Goal: Transaction & Acquisition: Purchase product/service

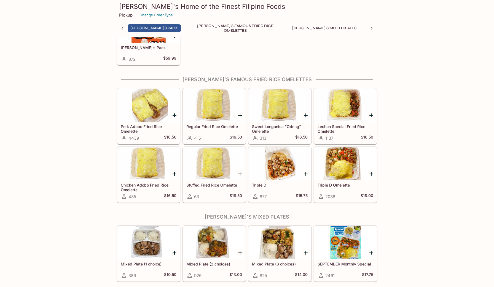
click at [283, 166] on div at bounding box center [280, 163] width 62 height 33
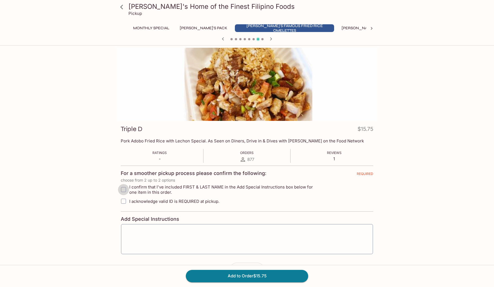
click at [124, 189] on input "I confirm that I've included FIRST & LAST NAME in the Add Special Instructions …" at bounding box center [123, 189] width 11 height 11
checkbox input "true"
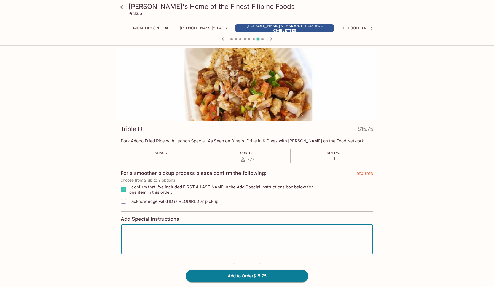
click at [128, 229] on textarea at bounding box center [247, 239] width 244 height 21
type textarea "pickup at 8:30am [DATE] [DATE]"
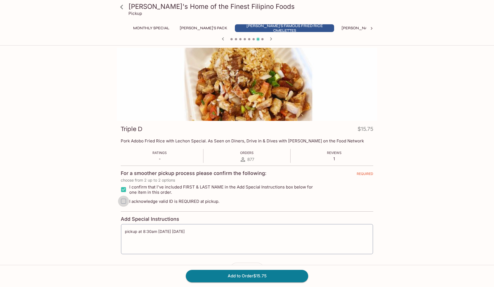
click at [123, 199] on input "I acknowledge valid ID is REQUIRED at pickup." at bounding box center [123, 201] width 11 height 11
checkbox input "true"
click at [251, 275] on button "Add to Order $15.75" at bounding box center [247, 276] width 123 height 12
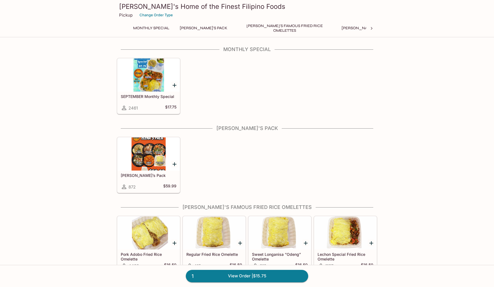
click at [151, 232] on div at bounding box center [149, 232] width 62 height 33
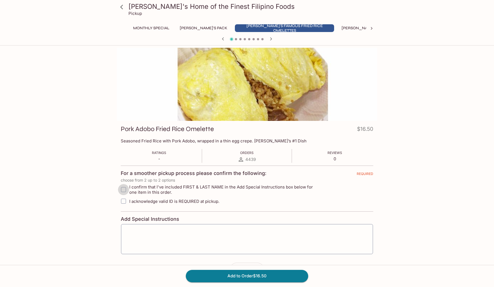
click at [124, 187] on input "I confirm that I've included FIRST & LAST NAME in the Add Special Instructions …" at bounding box center [123, 189] width 11 height 11
checkbox input "true"
click at [123, 202] on input "I acknowledge valid ID is REQUIRED at pickup." at bounding box center [123, 201] width 11 height 11
checkbox input "true"
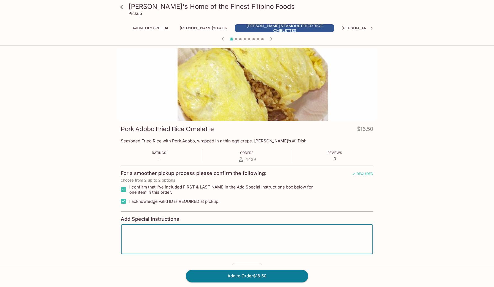
click at [128, 230] on textarea at bounding box center [247, 239] width 244 height 21
type textarea "[PERSON_NAME] pick up [DATE] 8:30 am."
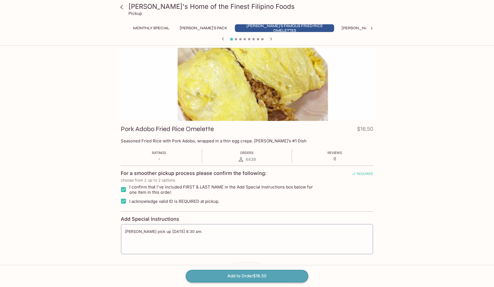
click at [228, 274] on button "Add to Order $16.50" at bounding box center [247, 276] width 123 height 12
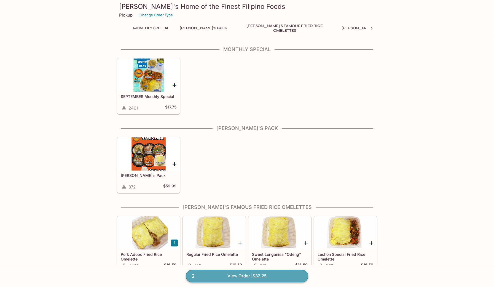
click at [238, 276] on link "2 View Order | $32.25" at bounding box center [247, 276] width 123 height 12
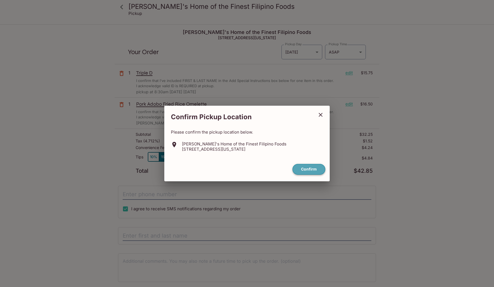
click at [313, 167] on button "Confirm" at bounding box center [309, 169] width 33 height 11
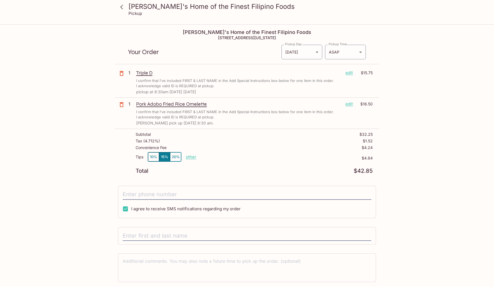
click at [350, 73] on p "edit" at bounding box center [349, 73] width 7 height 6
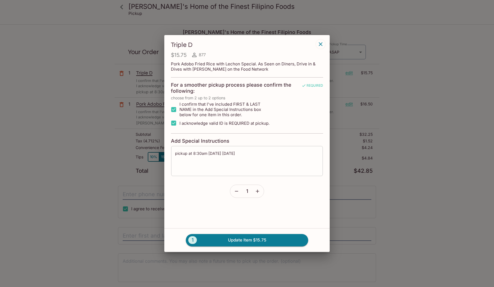
click at [173, 154] on div "pickup at 8:30am [DATE] [DATE] x ​" at bounding box center [247, 161] width 152 height 31
click at [175, 152] on div "pickup at 8:30am [DATE] [DATE] x ​" at bounding box center [247, 161] width 152 height 31
click at [245, 154] on textarea "pickup at 8:30am [DATE] [DATE]" at bounding box center [247, 161] width 144 height 21
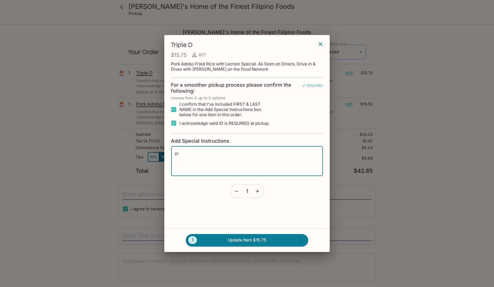
type textarea "p"
click at [248, 241] on button "1 Update Item $15.75" at bounding box center [247, 240] width 123 height 12
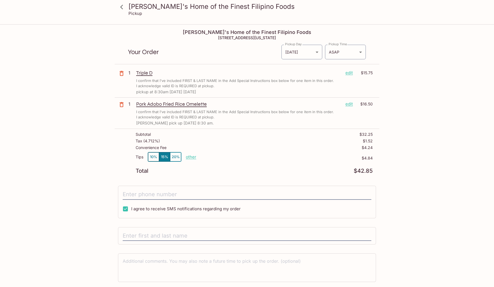
type textarea "pickup at 8:30am [DATE] [DATE]"
click at [192, 157] on p "other" at bounding box center [191, 156] width 10 height 5
click at [154, 155] on button "10%" at bounding box center [153, 156] width 11 height 9
click at [191, 158] on p "other" at bounding box center [191, 156] width 10 height 5
click at [242, 158] on p "$3.23" at bounding box center [284, 158] width 177 height 4
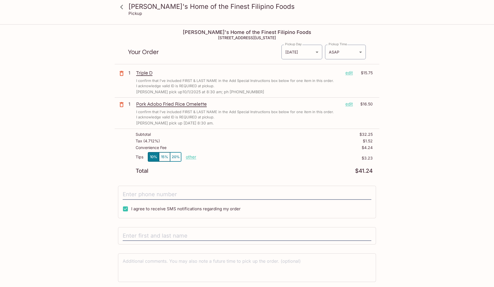
click at [192, 156] on p "other" at bounding box center [191, 156] width 10 height 5
click at [189, 156] on p "other" at bounding box center [191, 156] width 10 height 5
type input "0.00"
click at [194, 178] on div "[PERSON_NAME]'s Home of the Finest Filipino Foods [STREET_ADDRESS][US_STATE] Yo…" at bounding box center [247, 165] width 265 height 280
type input "(808) 292-948"
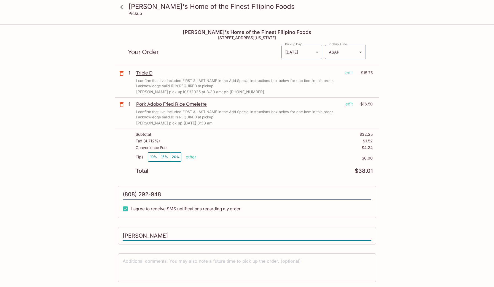
click at [370, 235] on input "[PERSON_NAME]" at bounding box center [247, 236] width 249 height 10
type input "[PERSON_NAME]"
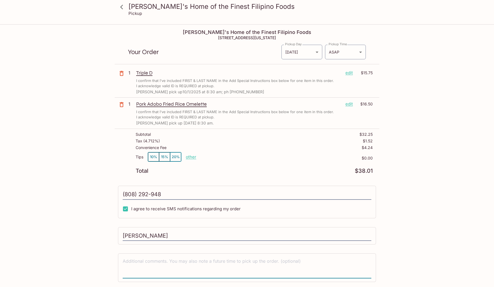
click at [321, 262] on textarea at bounding box center [247, 267] width 249 height 19
click at [317, 52] on body "[PERSON_NAME]'s Home of the Finest Filipino Foods Pickup [PERSON_NAME]'s Home o…" at bounding box center [247, 168] width 494 height 287
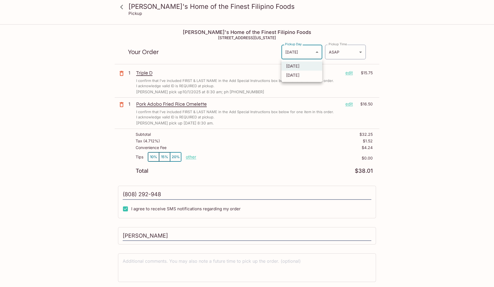
click at [306, 75] on li "[DATE]" at bounding box center [302, 75] width 41 height 9
type input "[DATE]"
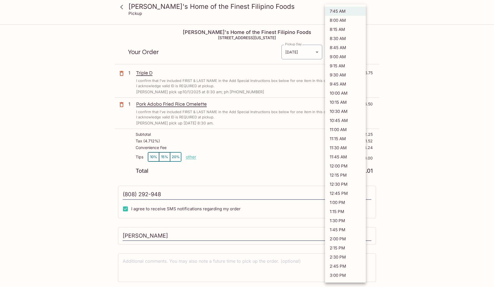
click at [362, 52] on body "[PERSON_NAME]'s Home of the Finest Filipino Foods Pickup [PERSON_NAME]'s Home o…" at bounding box center [247, 168] width 494 height 287
click at [347, 37] on li "8:30 AM" at bounding box center [345, 38] width 41 height 9
type input "[DATE]T18:30:00.000000Z"
click at [438, 246] on div at bounding box center [247, 143] width 494 height 287
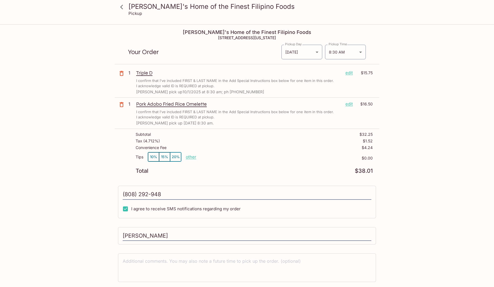
click at [230, 249] on div "[PERSON_NAME]'s Home of the Finest Filipino Foods [STREET_ADDRESS][US_STATE] Yo…" at bounding box center [247, 165] width 265 height 280
click at [380, 252] on div "[PERSON_NAME]'s Home of the Finest Filipino Foods Pickup [PERSON_NAME]'s Home o…" at bounding box center [247, 165] width 353 height 280
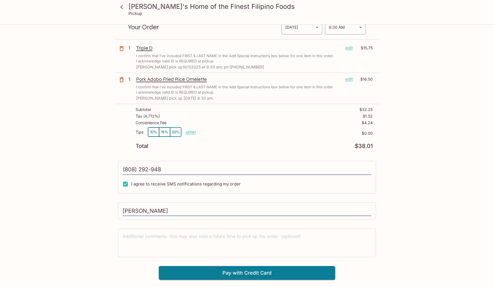
scroll to position [25, 0]
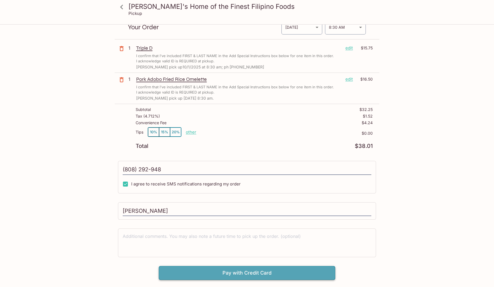
click at [255, 270] on button "Pay with Credit Card" at bounding box center [247, 273] width 177 height 14
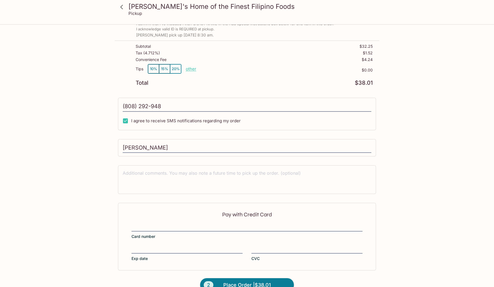
scroll to position [100, 0]
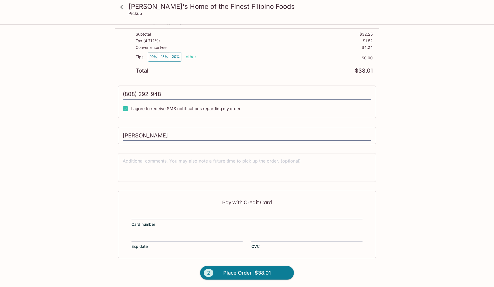
click at [146, 232] on div "Pay with Credit Card Card number Exp date CVC" at bounding box center [247, 224] width 258 height 67
click at [240, 273] on span "Place Order | $38.01" at bounding box center [247, 272] width 47 height 9
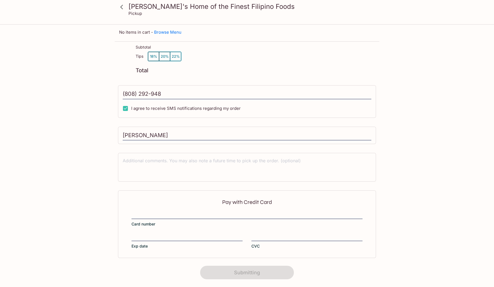
scroll to position [33, 0]
